Goal: Task Accomplishment & Management: Manage account settings

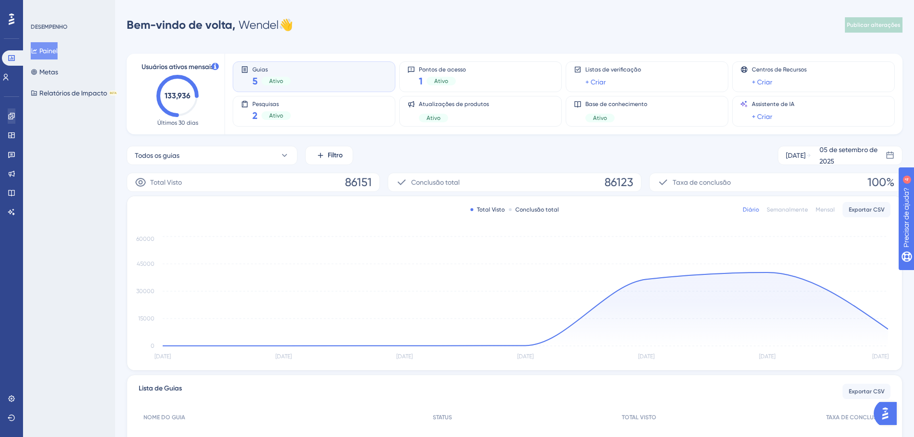
drag, startPoint x: 12, startPoint y: 127, endPoint x: 13, endPoint y: 117, distance: 9.6
click at [12, 127] on div "Noivado Widgets Opinião Atualizações de produtos Base de conhecimento Assistent…" at bounding box center [12, 163] width 8 height 111
click at [15, 121] on link at bounding box center [12, 115] width 8 height 15
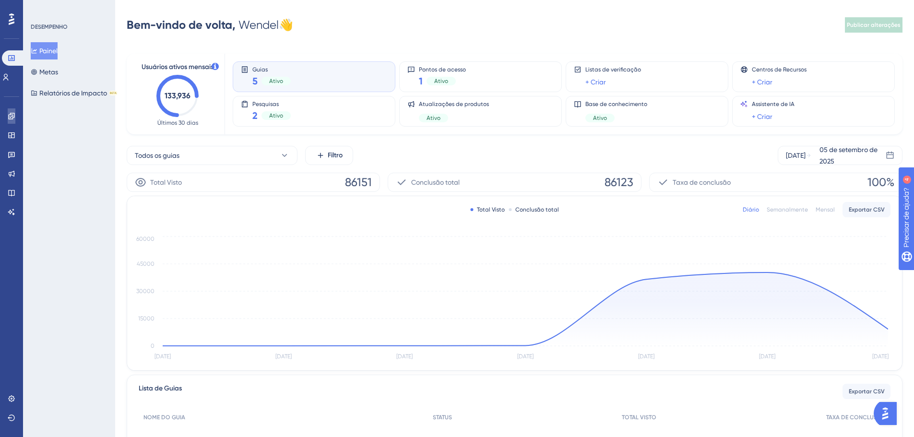
click at [13, 117] on icon at bounding box center [11, 116] width 6 height 6
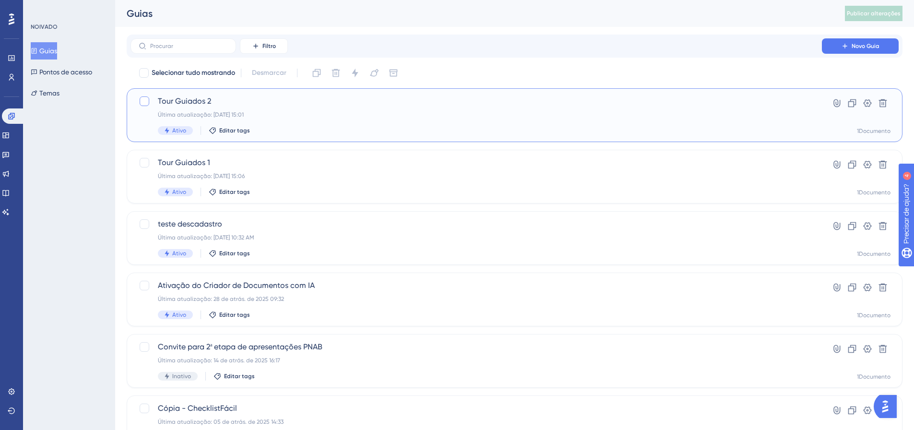
click at [142, 104] on div at bounding box center [145, 101] width 10 height 10
checkbox input "true"
click at [881, 107] on icon at bounding box center [883, 103] width 10 height 10
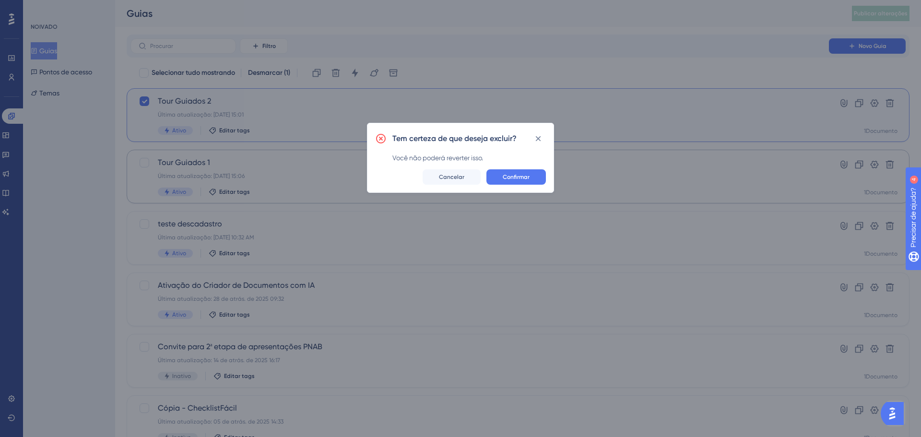
click at [516, 180] on span "Confirmar" at bounding box center [516, 177] width 27 height 8
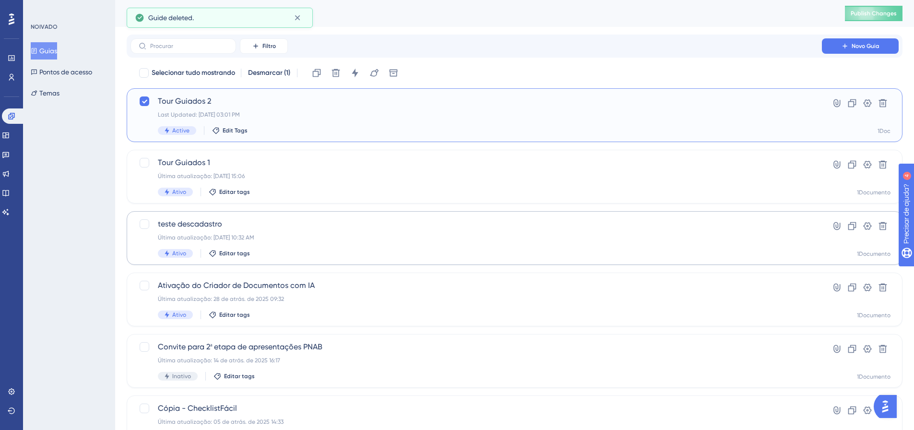
checkbox input "false"
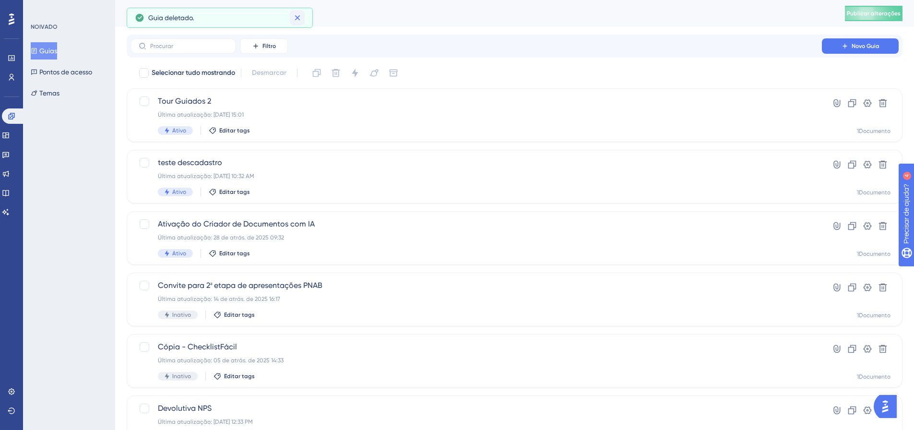
click at [296, 20] on icon at bounding box center [298, 18] width 10 height 10
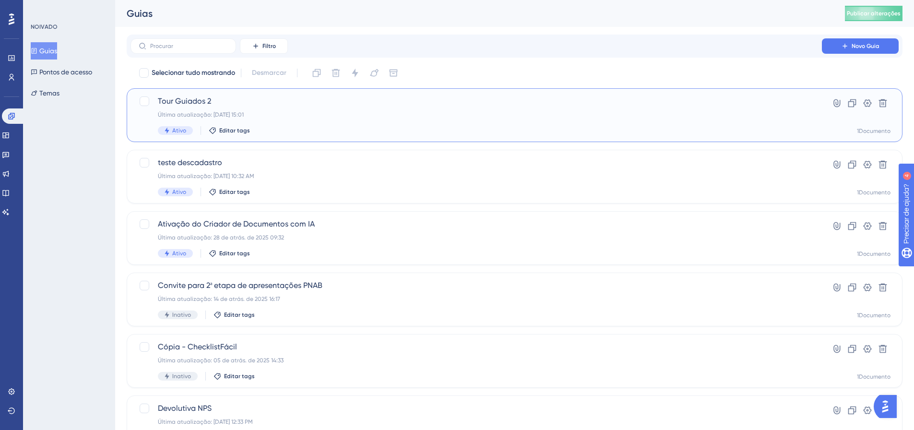
click at [241, 107] on div "Tour Guiados 2 Última atualização: 04 de set. de 2025 15:01 Ativo Editar tags" at bounding box center [476, 114] width 637 height 39
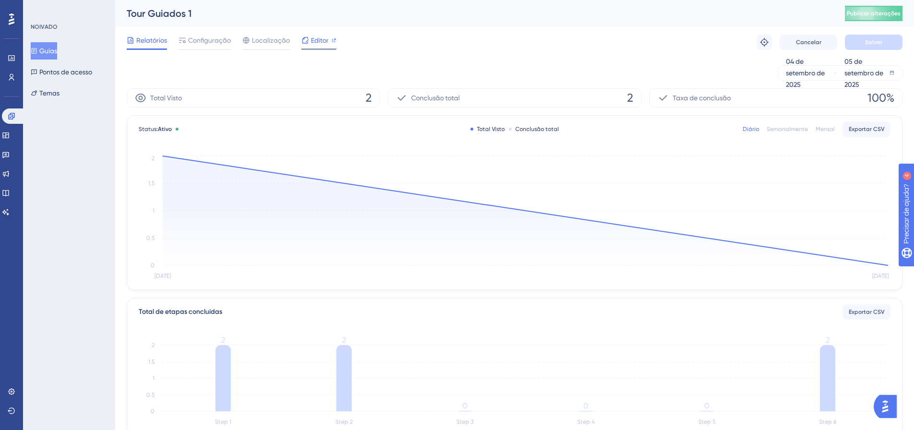
click at [317, 49] on div at bounding box center [318, 48] width 35 height 1
click at [307, 47] on div "Editor" at bounding box center [318, 42] width 35 height 15
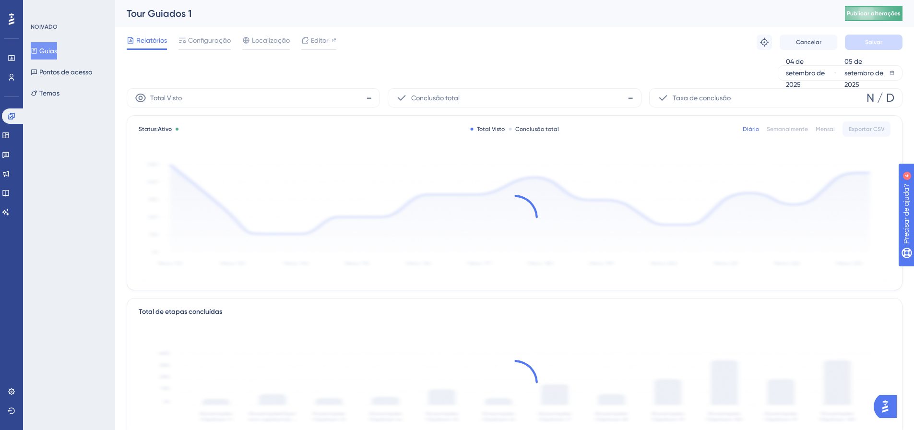
click at [887, 12] on font "Publicar alterações" at bounding box center [874, 13] width 54 height 7
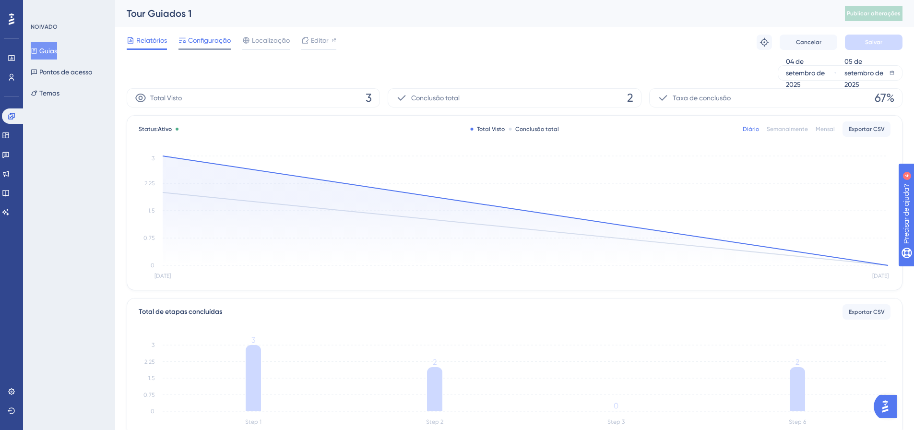
click at [212, 40] on font "Configuração" at bounding box center [209, 40] width 43 height 8
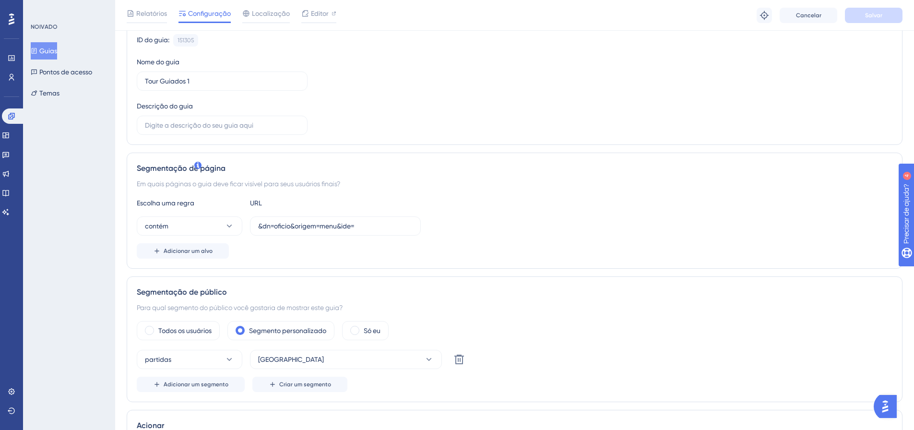
scroll to position [192, 0]
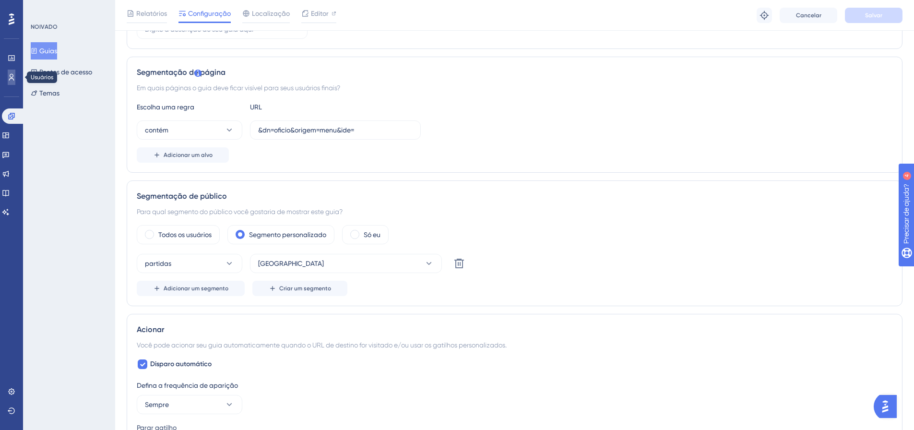
click at [14, 83] on link at bounding box center [12, 77] width 8 height 15
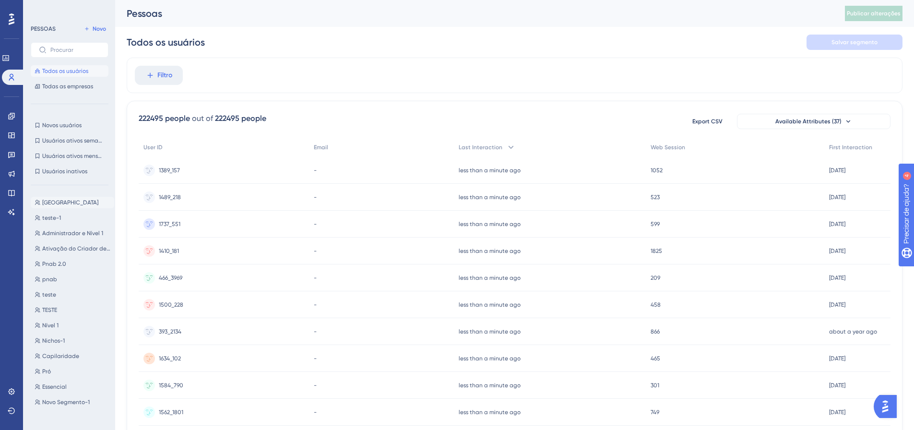
click at [71, 207] on button "Qalândia Qalândia" at bounding box center [72, 203] width 83 height 12
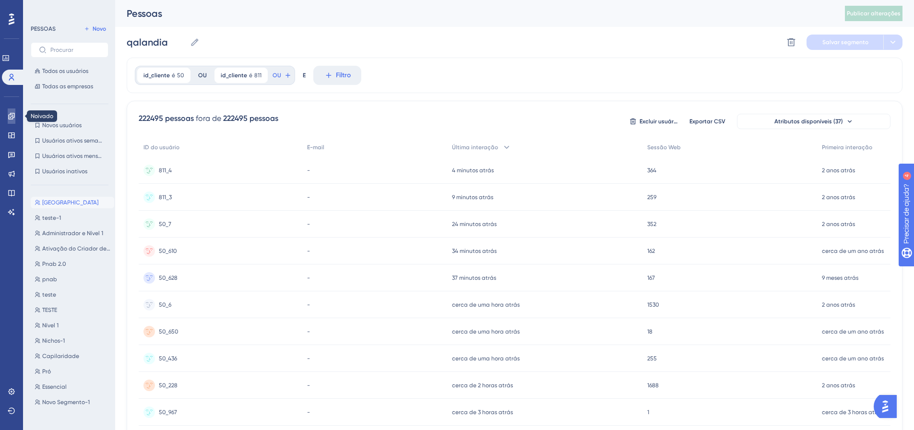
drag, startPoint x: 11, startPoint y: 118, endPoint x: 125, endPoint y: 114, distance: 114.7
click at [11, 118] on icon at bounding box center [12, 116] width 8 height 8
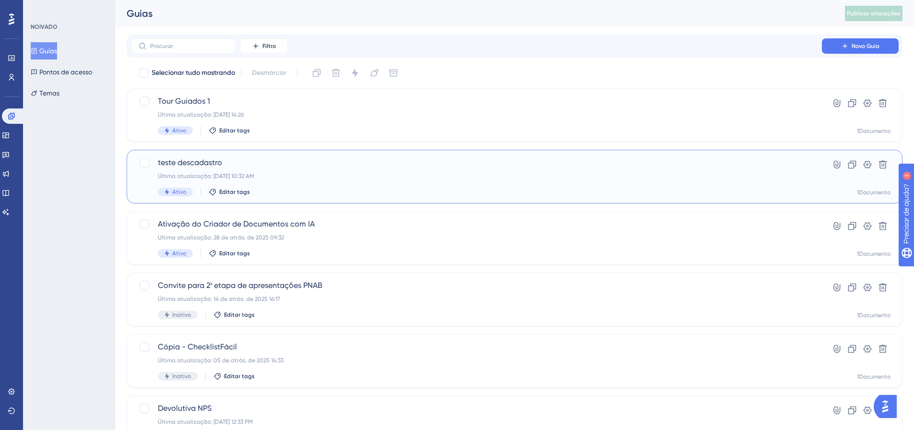
click at [227, 166] on span "teste descadastro" at bounding box center [476, 163] width 637 height 12
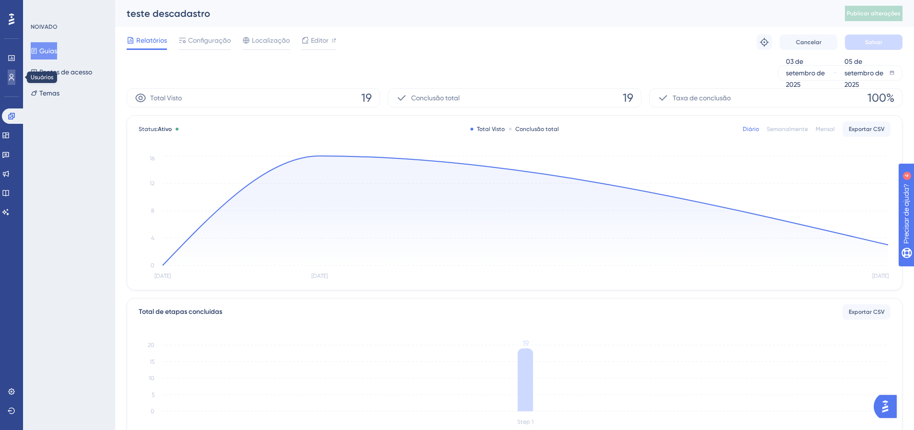
click at [15, 78] on link at bounding box center [12, 77] width 8 height 15
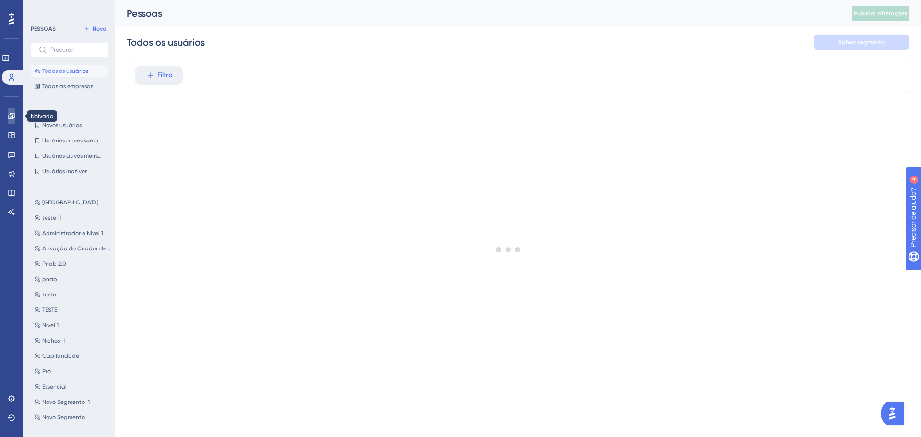
click at [15, 119] on link at bounding box center [12, 115] width 8 height 15
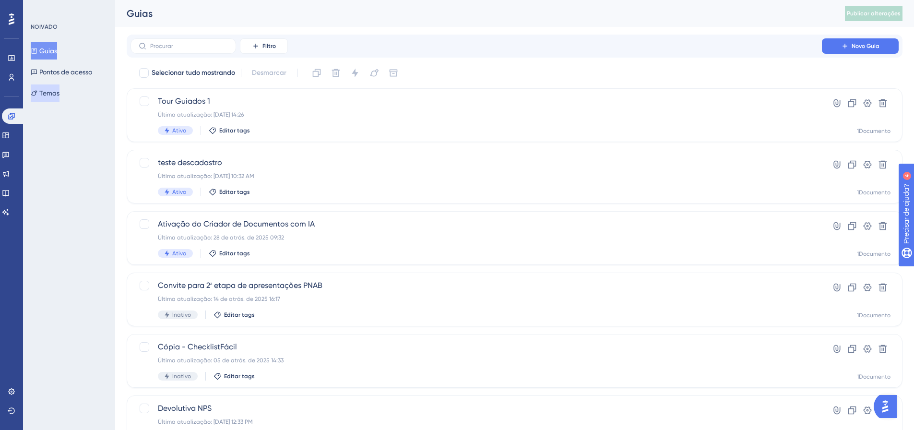
click at [59, 94] on font "Temas" at bounding box center [49, 93] width 20 height 8
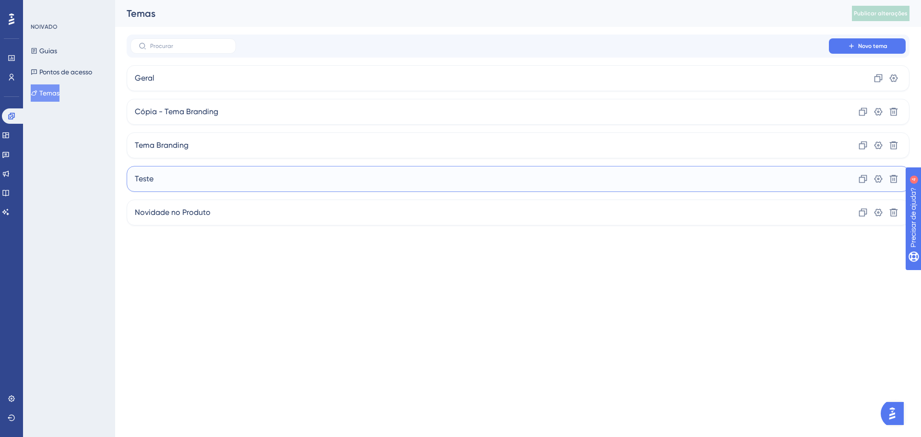
click at [175, 191] on div "Teste Clone Configurações Excluir" at bounding box center [518, 179] width 783 height 26
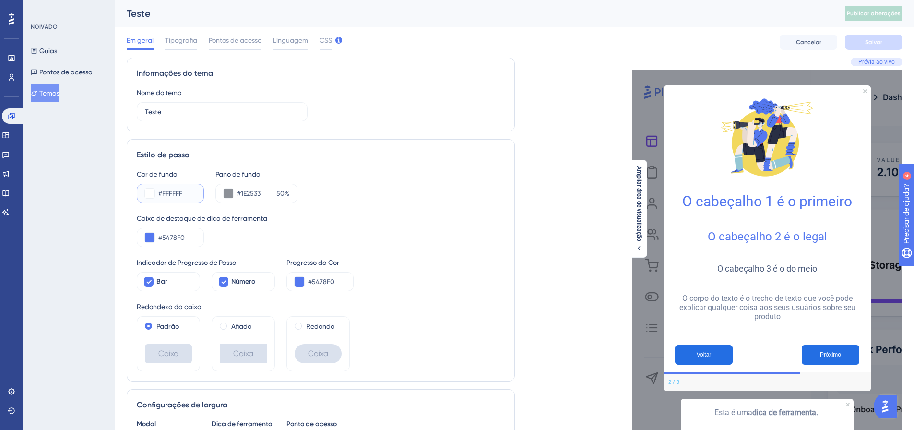
click at [181, 190] on input "#FFFFFF" at bounding box center [176, 194] width 37 height 12
paste input "6F7"
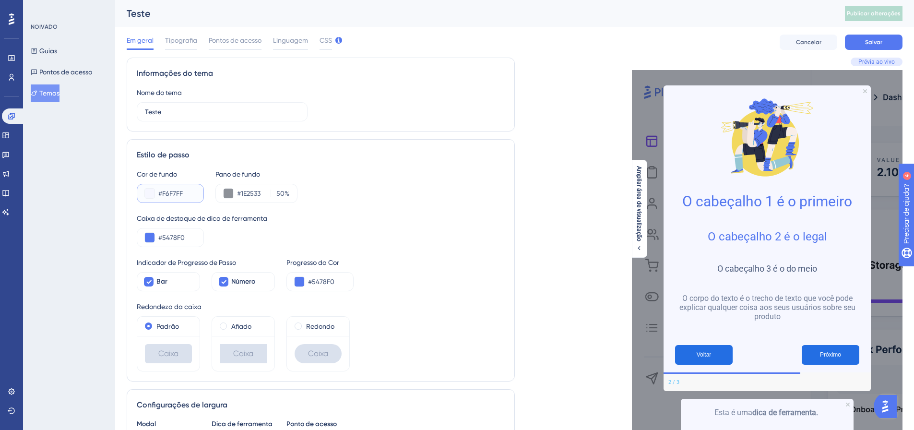
type input "#F6F7FF"
click at [244, 189] on input "#1E2533" at bounding box center [252, 194] width 30 height 12
paste input "F6F7FF"
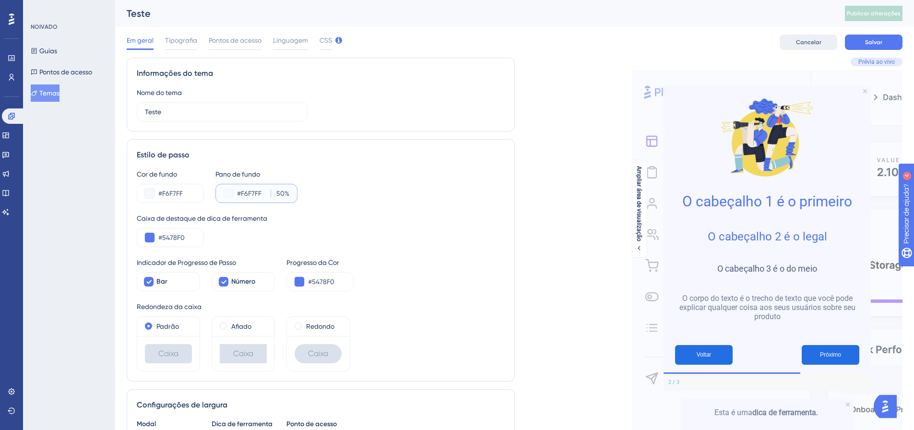
type input "#F6F7FF"
click at [797, 42] on font "Cancelar" at bounding box center [808, 42] width 25 height 7
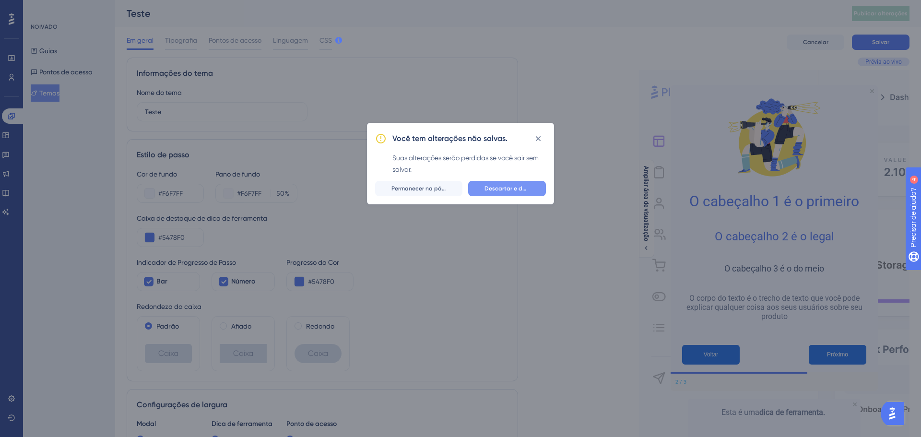
click at [495, 189] on font "Descartar e deixar" at bounding box center [509, 188] width 51 height 7
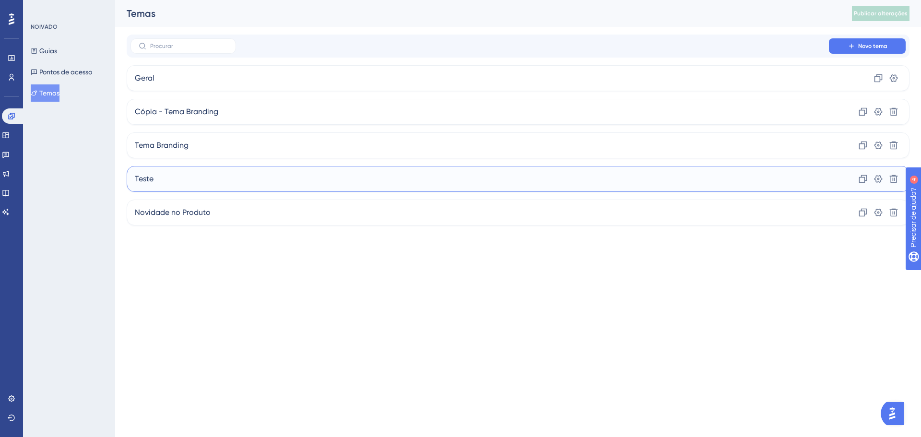
click at [154, 172] on div "Teste Clone Configurações Excluir" at bounding box center [518, 179] width 783 height 26
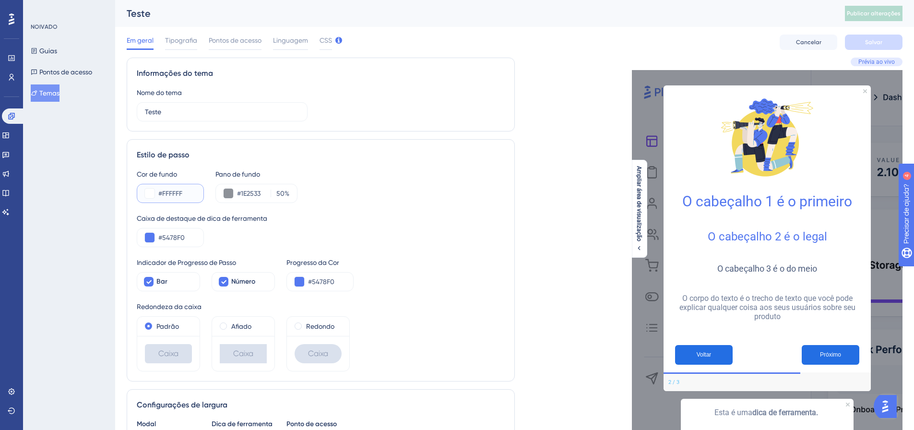
click at [185, 196] on input "#FFFFFF" at bounding box center [176, 194] width 37 height 12
paste input "6F7"
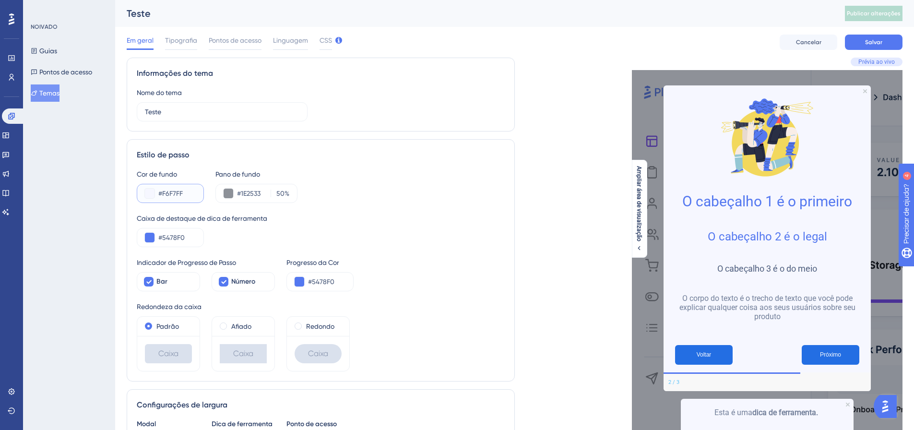
type input "#F6F7FF"
click at [402, 194] on div "Cor de fundo #F6F7FF Pano de fundo #1E2533 50 %" at bounding box center [321, 185] width 368 height 35
click at [884, 35] on button "Salvar" at bounding box center [874, 42] width 58 height 15
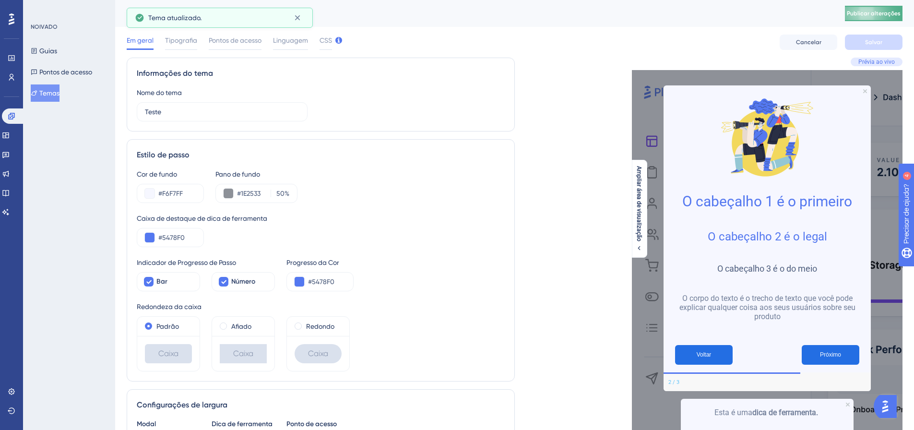
click at [886, 12] on font "Publicar alterações" at bounding box center [874, 13] width 54 height 7
click at [11, 118] on icon at bounding box center [12, 116] width 8 height 8
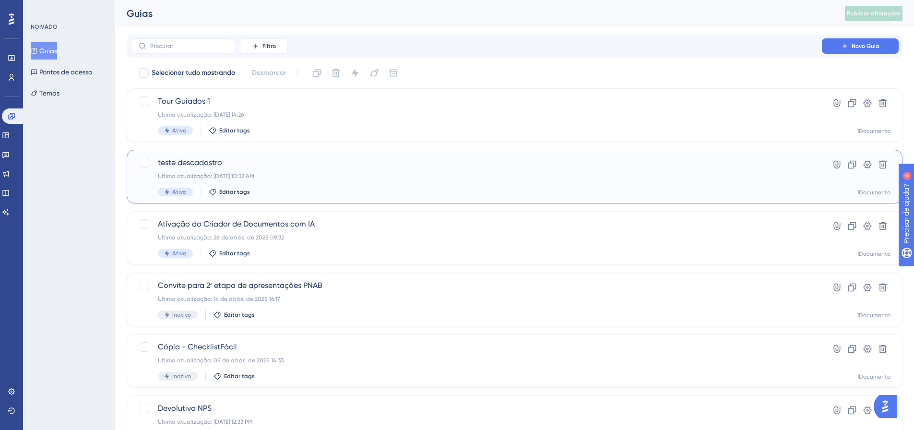
click at [223, 170] on div "teste descadastro Última atualização: 05 de set. de 2025 10:32 AM Ativo Editar …" at bounding box center [476, 176] width 637 height 39
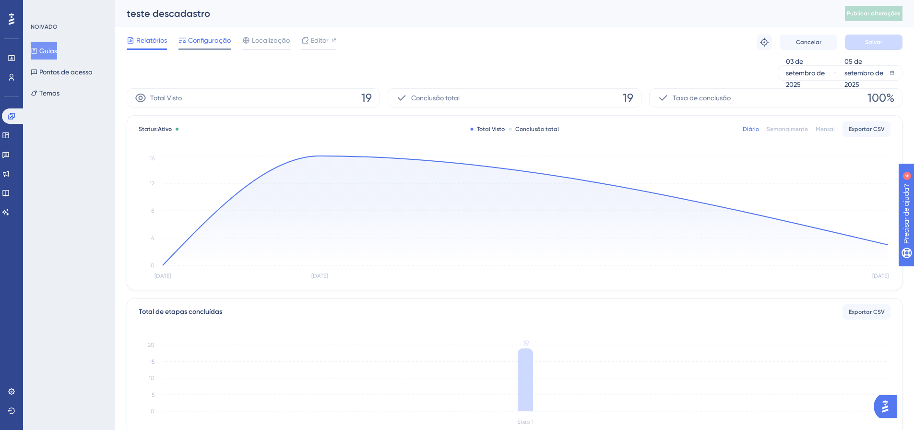
click at [213, 45] on span "Configuração" at bounding box center [209, 41] width 43 height 12
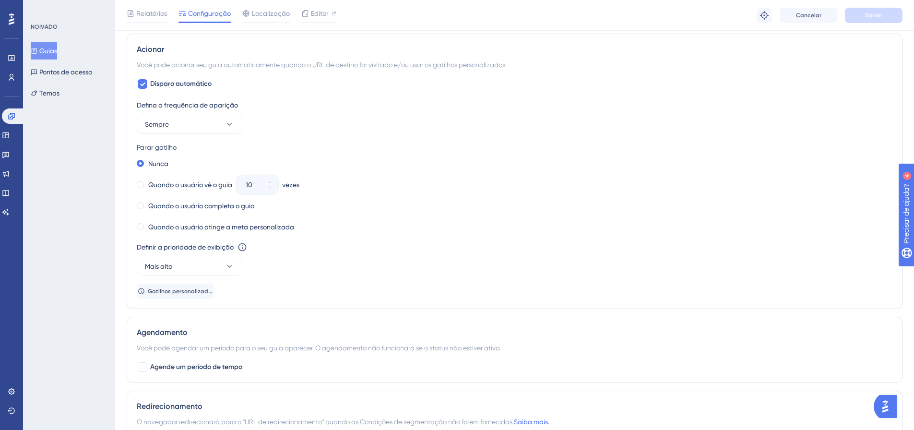
scroll to position [480, 0]
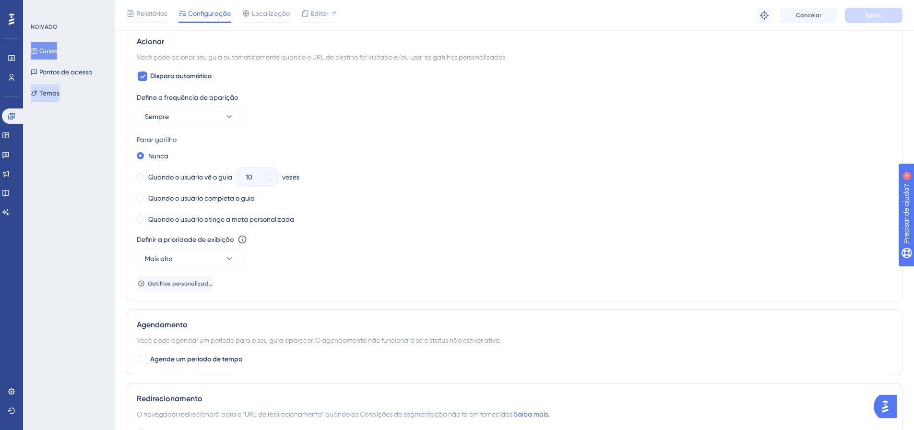
click at [59, 95] on font "Temas" at bounding box center [49, 93] width 20 height 8
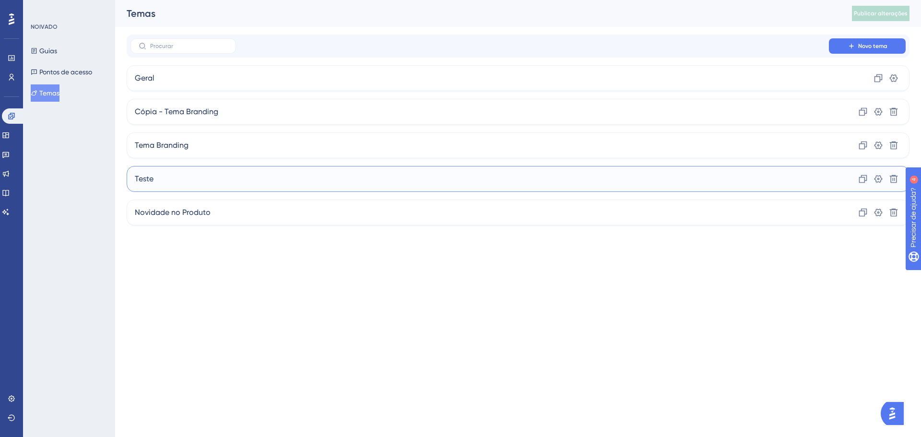
click at [152, 167] on div "Teste Clone Configurações Excluir" at bounding box center [518, 179] width 783 height 26
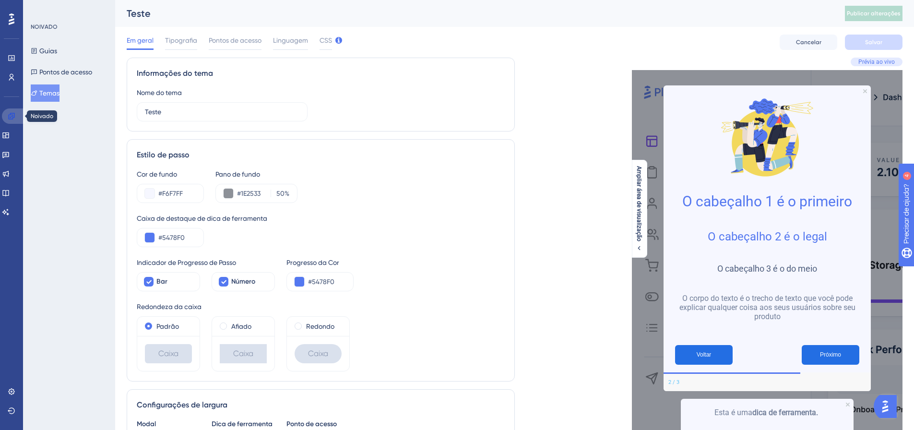
click at [15, 113] on icon at bounding box center [12, 116] width 8 height 8
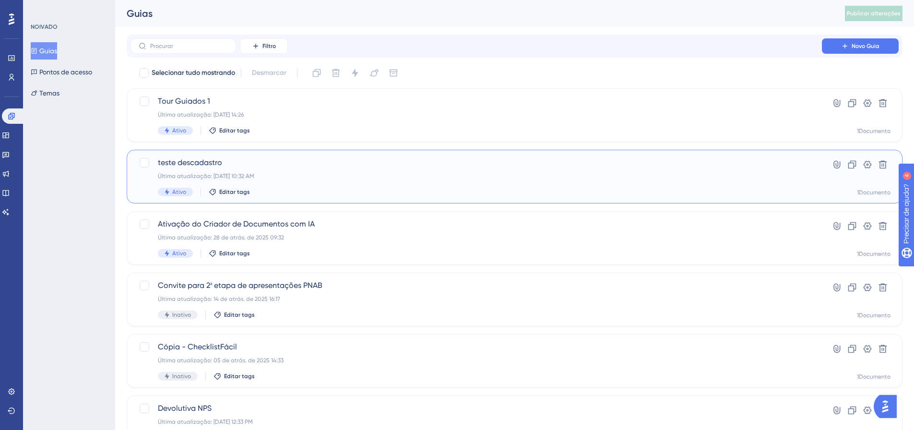
click at [221, 159] on font "teste descadastro" at bounding box center [190, 162] width 64 height 9
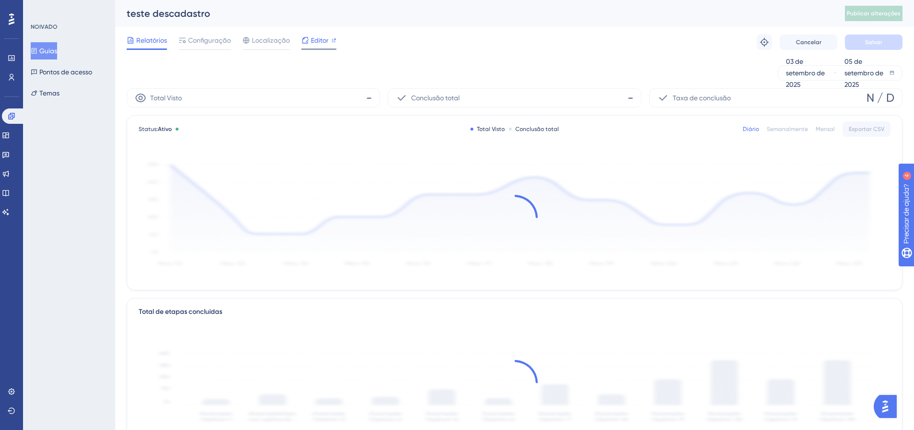
click at [324, 37] on font "Editor" at bounding box center [320, 40] width 18 height 8
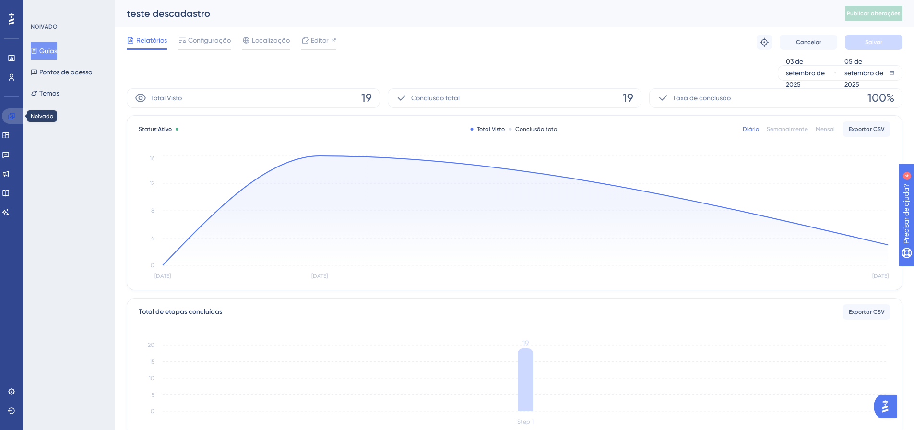
drag, startPoint x: 14, startPoint y: 113, endPoint x: 30, endPoint y: 110, distance: 16.0
click at [14, 113] on icon at bounding box center [12, 116] width 8 height 8
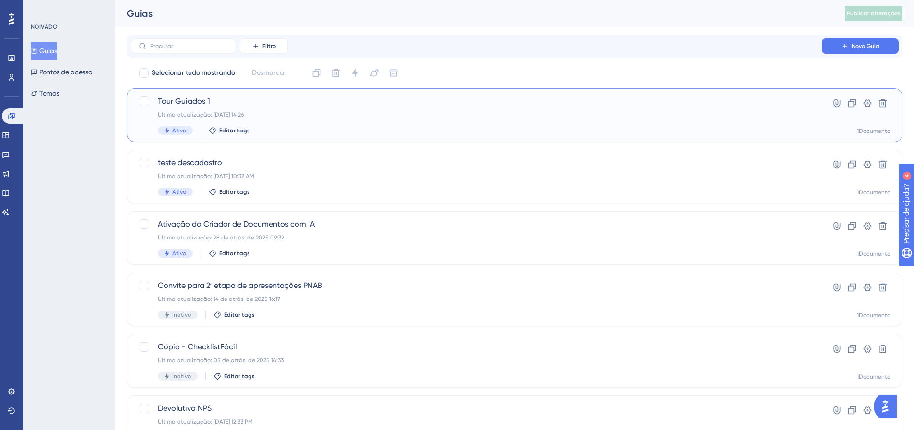
click at [212, 106] on span "Tour Guiados 1" at bounding box center [476, 101] width 637 height 12
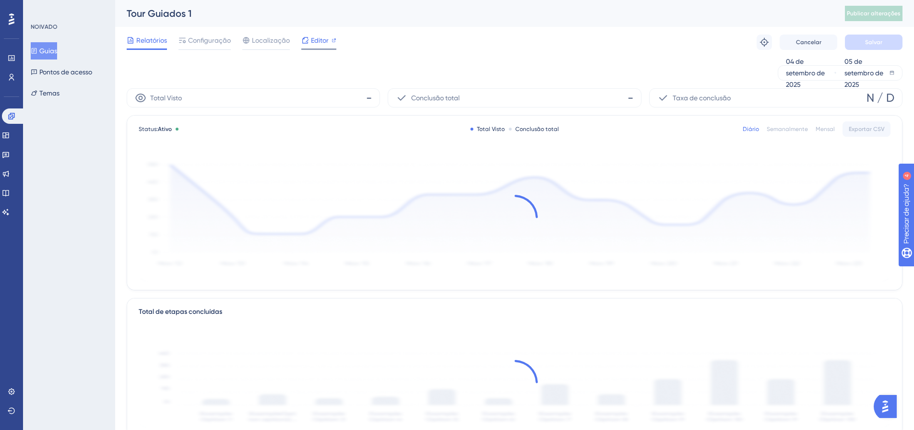
click at [311, 36] on font "Editor" at bounding box center [320, 40] width 18 height 8
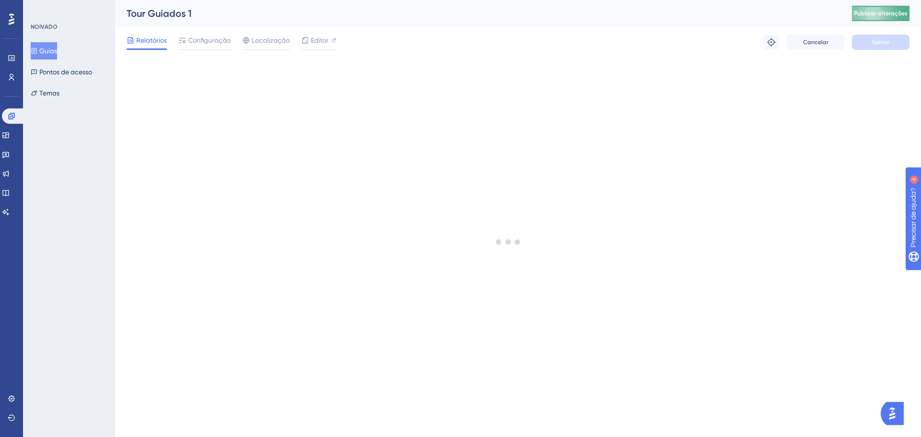
click at [877, 16] on font "Publicar alterações" at bounding box center [881, 13] width 54 height 7
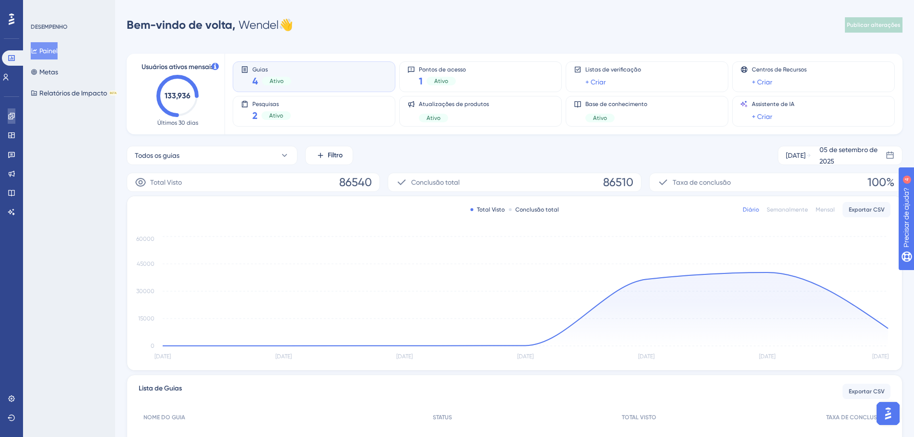
click at [10, 118] on icon at bounding box center [12, 116] width 8 height 8
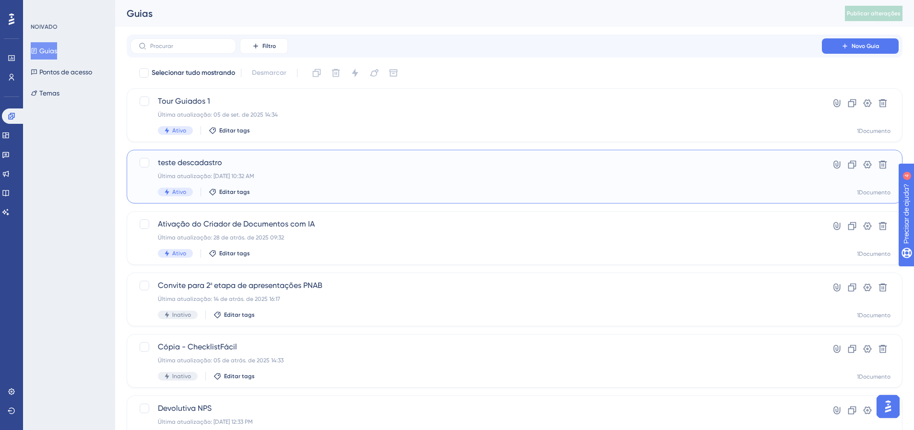
click at [192, 165] on font "teste descadastro" at bounding box center [190, 162] width 64 height 9
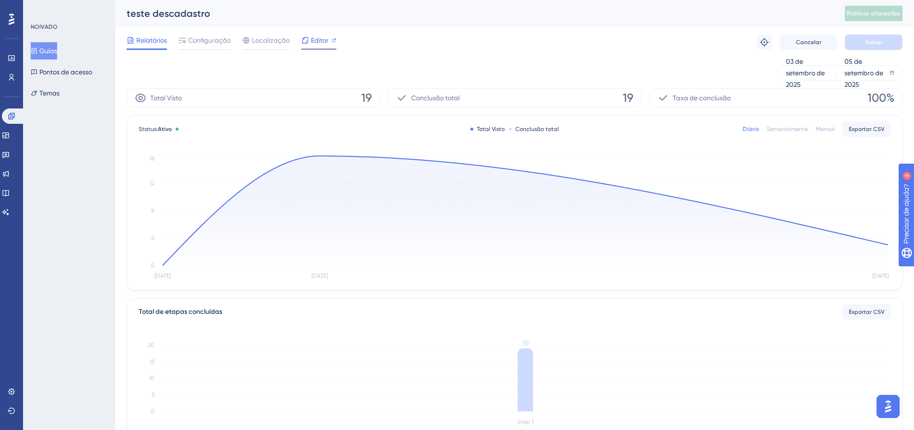
click at [315, 45] on span "Editor" at bounding box center [320, 41] width 18 height 12
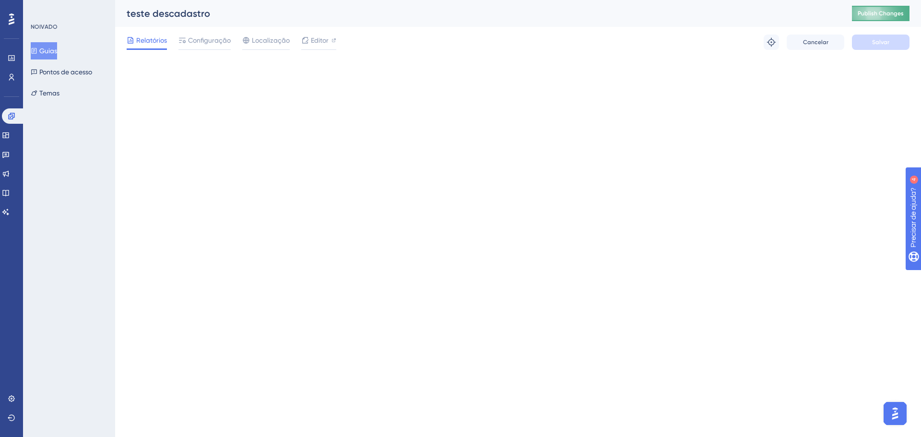
click at [876, 17] on button "Publish Changes" at bounding box center [881, 13] width 58 height 15
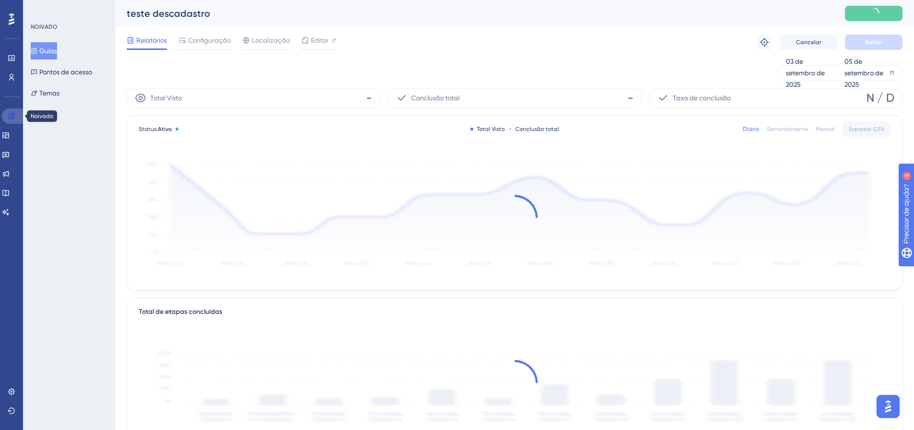
click at [13, 114] on icon at bounding box center [12, 116] width 8 height 8
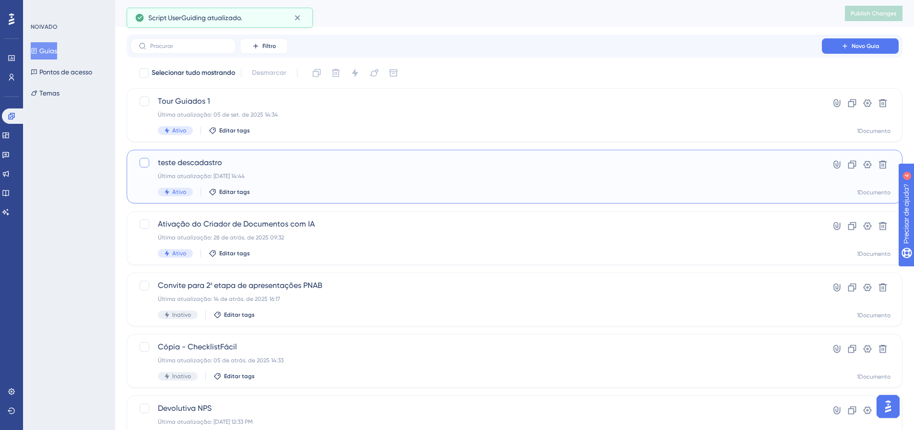
click at [143, 160] on div at bounding box center [145, 163] width 10 height 10
checkbox input "true"
click at [856, 165] on icon at bounding box center [852, 165] width 8 height 8
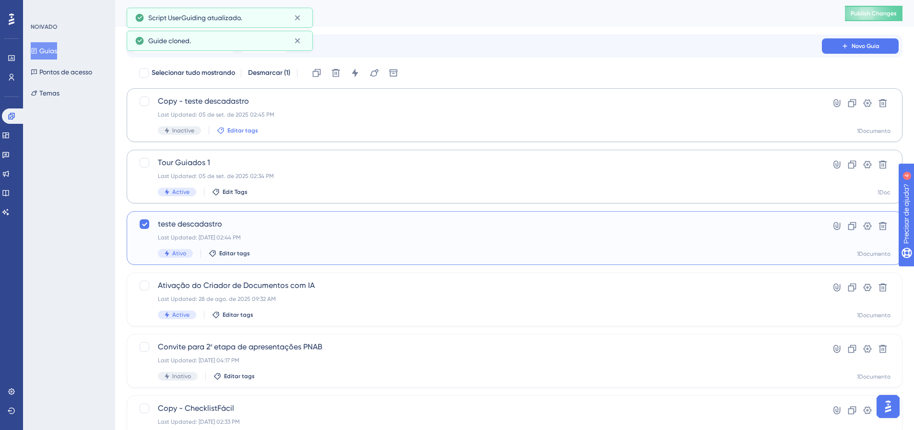
checkbox input "true"
checkbox input "false"
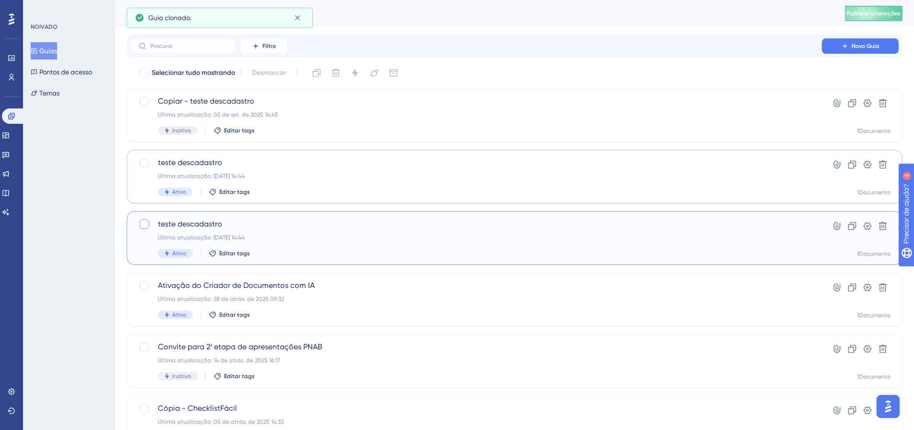
click at [141, 224] on div at bounding box center [145, 224] width 10 height 10
checkbox input "true"
click at [336, 72] on icon at bounding box center [336, 73] width 8 height 8
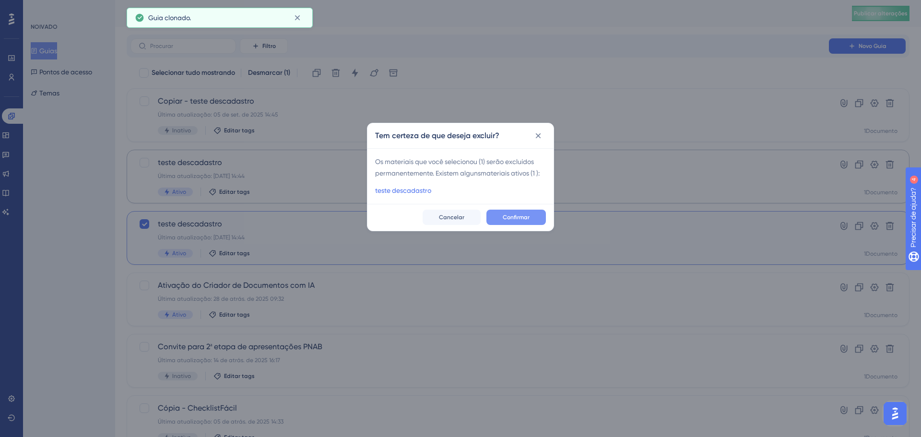
click at [512, 214] on font "Confirmar" at bounding box center [516, 217] width 27 height 7
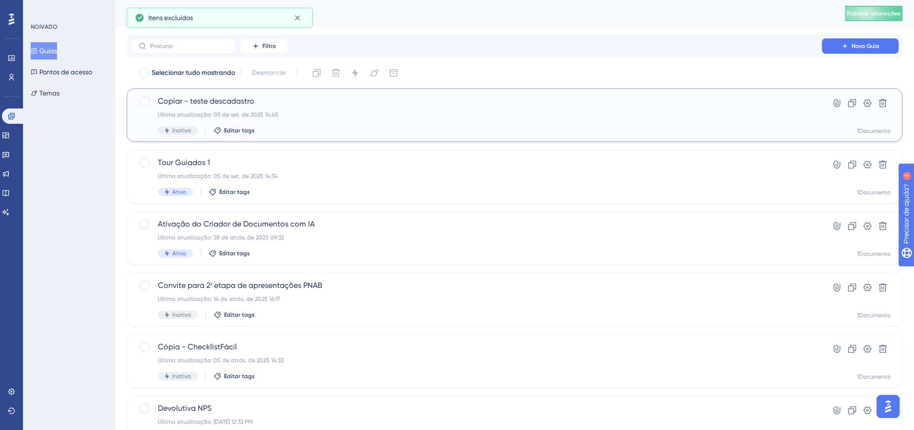
click at [196, 97] on font "Copiar - teste descadastro" at bounding box center [206, 100] width 96 height 9
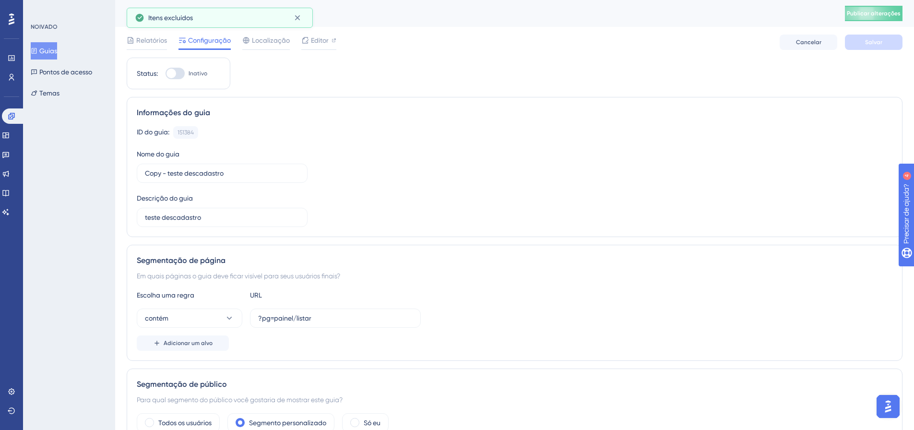
click at [183, 80] on div "Status: Inativo" at bounding box center [179, 74] width 104 height 32
click at [178, 70] on div at bounding box center [174, 74] width 19 height 12
click at [165, 73] on input "Inativo" at bounding box center [165, 73] width 0 height 0
checkbox input "true"
drag, startPoint x: 166, startPoint y: 173, endPoint x: 130, endPoint y: 181, distance: 37.3
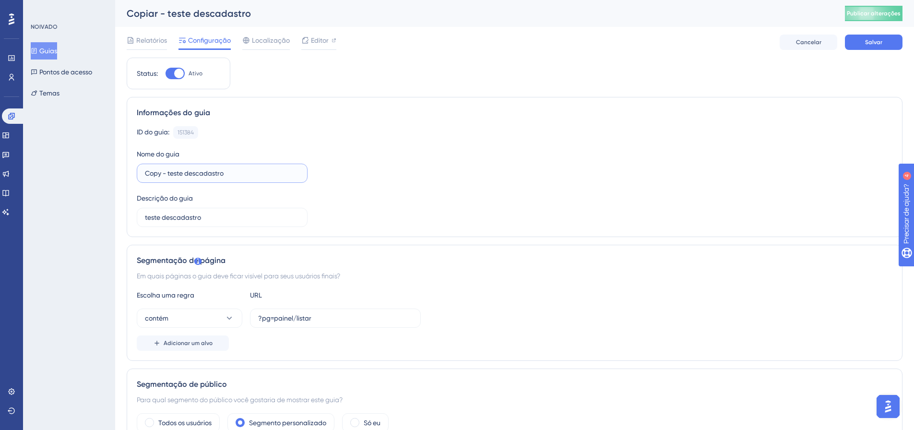
click at [130, 181] on div "Informações do guia ID do guia: 151384 Cópia Nome do guia Copy - teste descadas…" at bounding box center [515, 167] width 776 height 140
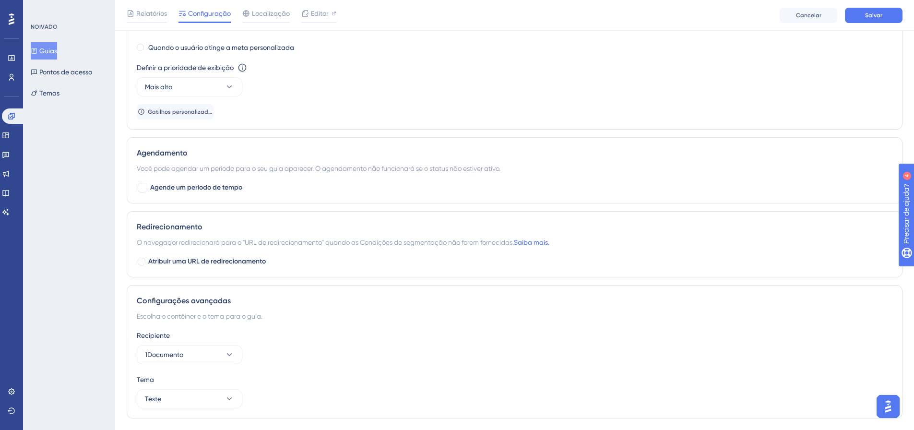
scroll to position [678, 0]
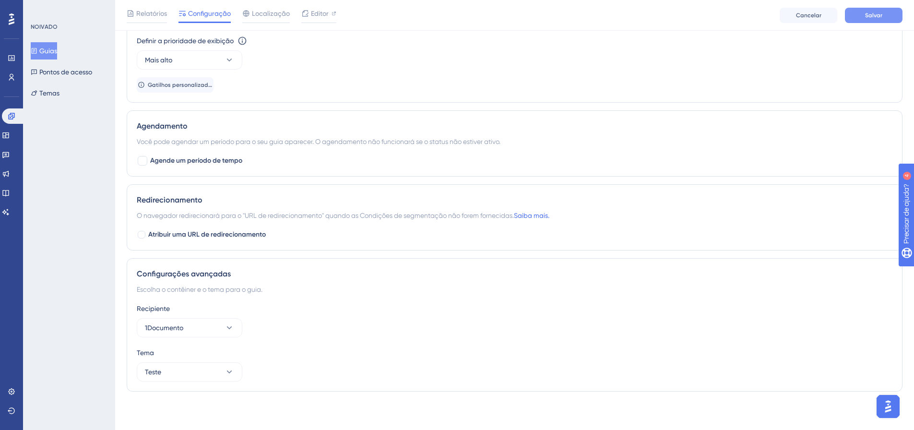
type input "teste descadastro"
click at [884, 18] on button "Salvar" at bounding box center [874, 15] width 58 height 15
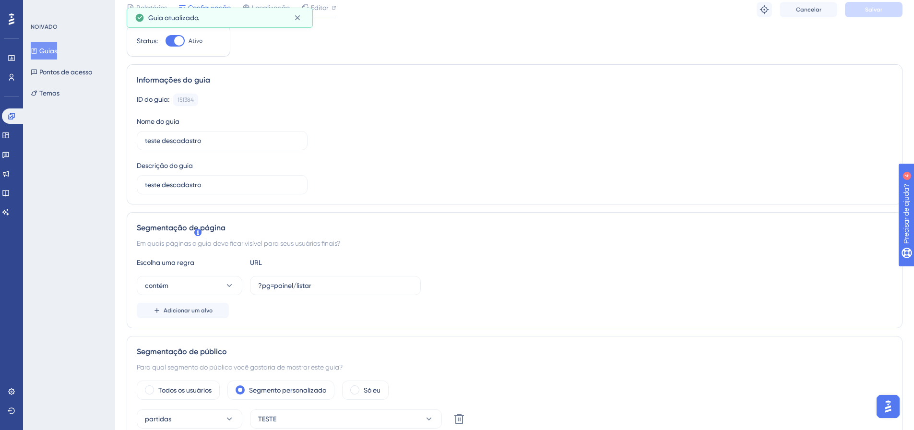
scroll to position [0, 0]
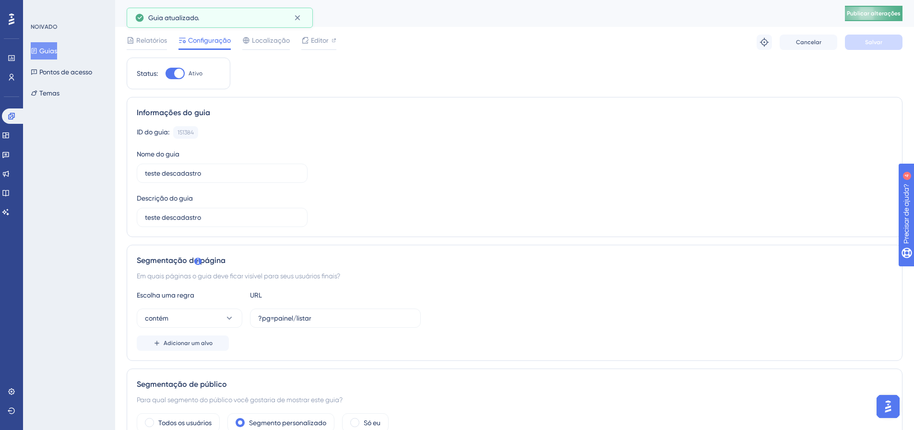
click at [879, 13] on font "Publicar alterações" at bounding box center [874, 13] width 54 height 7
